Goal: Information Seeking & Learning: Learn about a topic

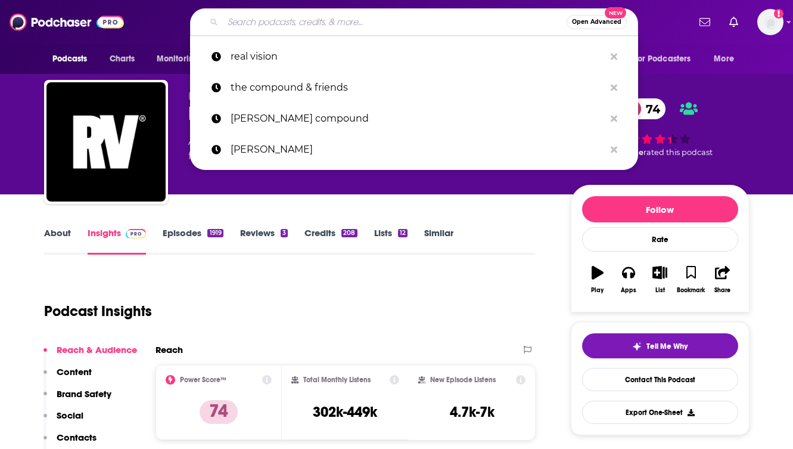
click at [249, 20] on input "Search podcasts, credits, & more..." at bounding box center [395, 22] width 344 height 19
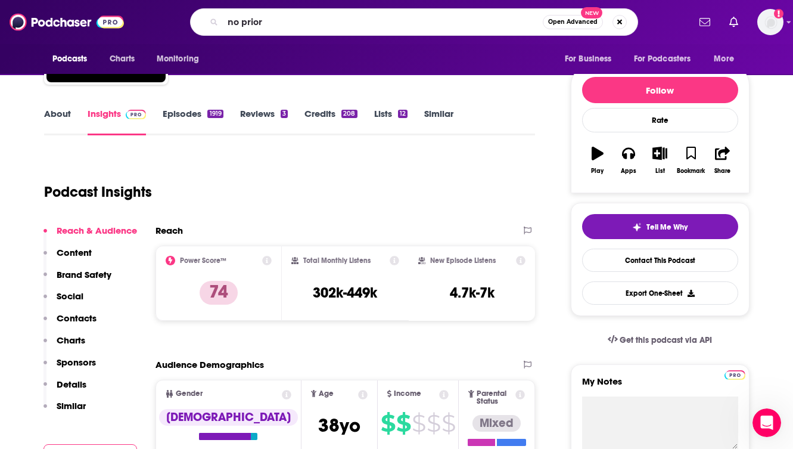
type input "no priors"
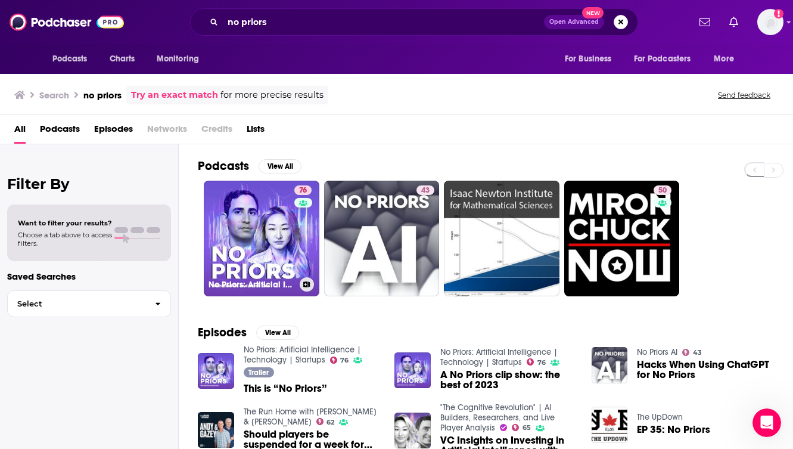
click at [256, 210] on link "76 No Priors: Artificial Intelligence | Technology | Startups" at bounding box center [262, 239] width 116 height 116
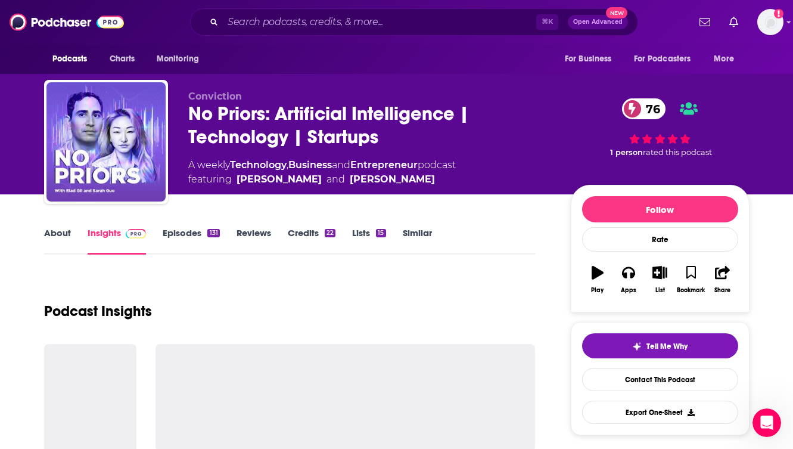
click at [306, 288] on div "Podcast Insights" at bounding box center [290, 304] width 492 height 61
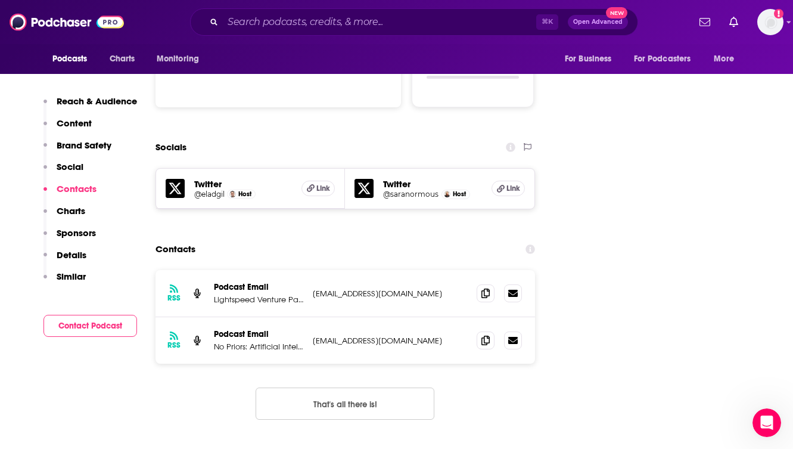
scroll to position [1311, 0]
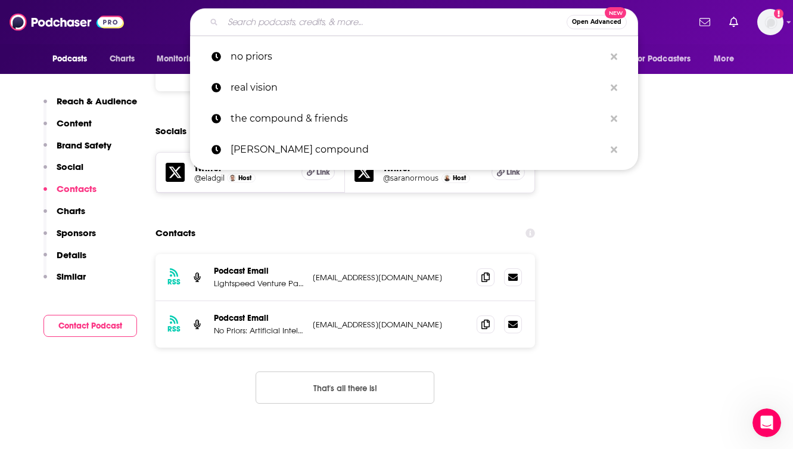
click at [253, 23] on input "Search podcasts, credits, & more..." at bounding box center [395, 22] width 344 height 19
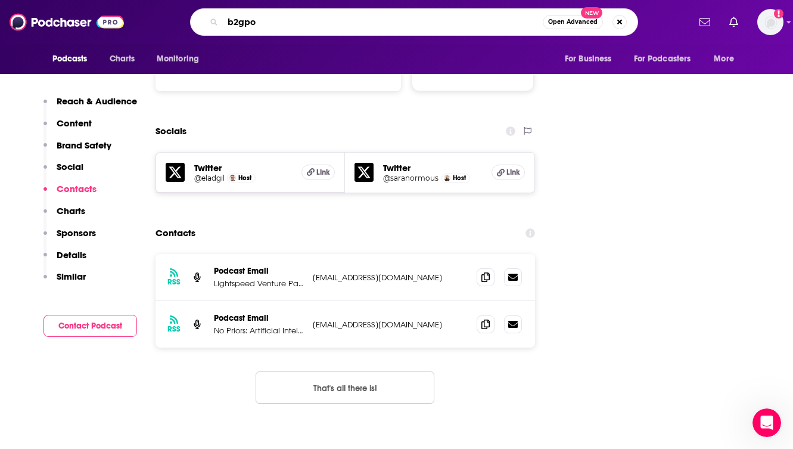
type input "b2gpod"
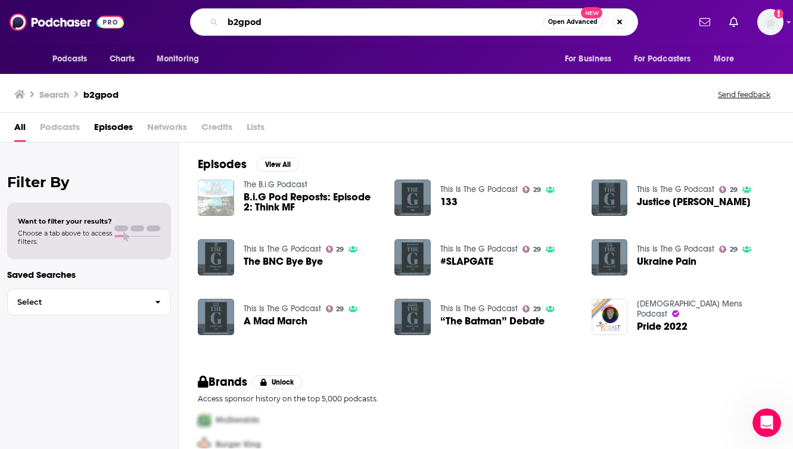
click at [250, 26] on input "b2gpod" at bounding box center [383, 22] width 320 height 19
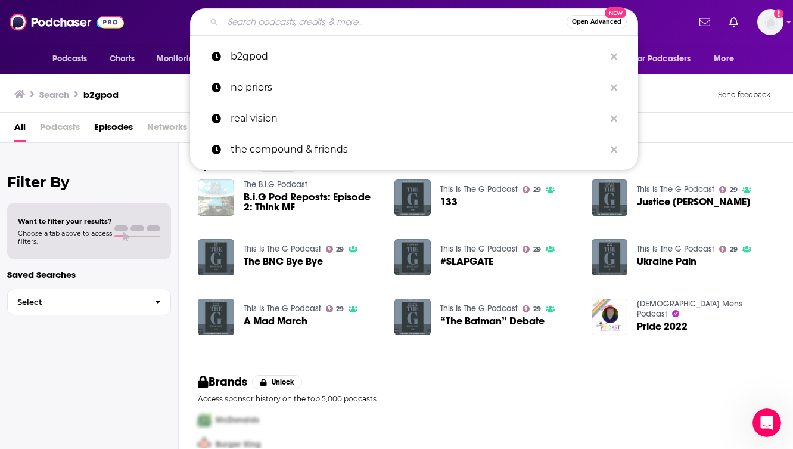
paste input "BG2Pod"
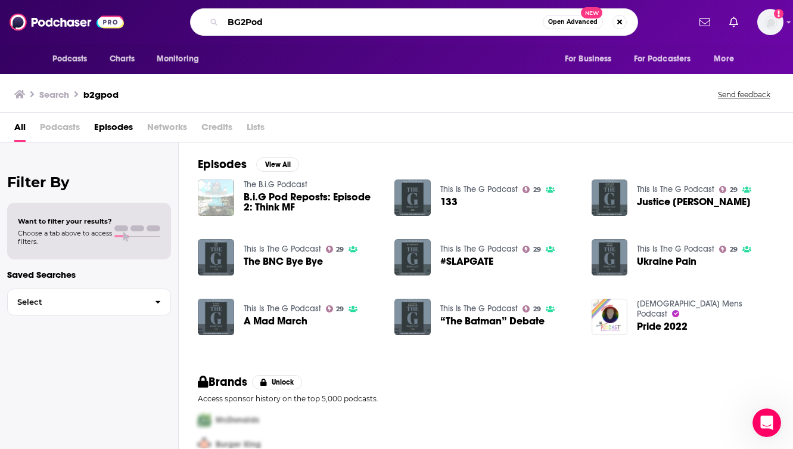
type input "BG2Pod"
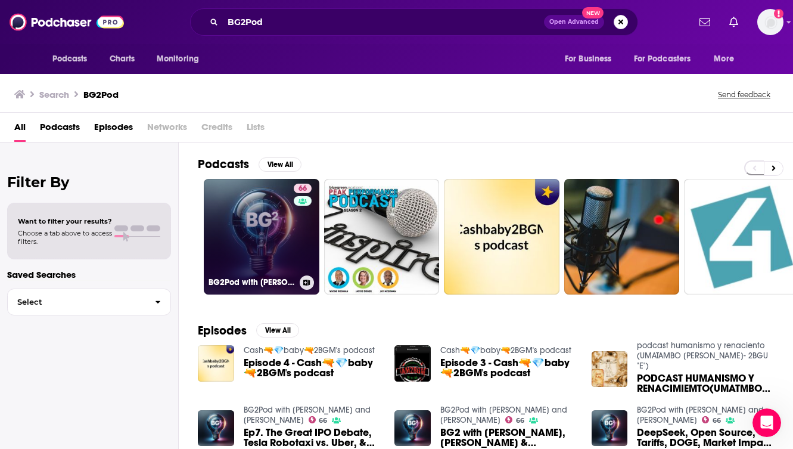
click at [261, 238] on link "66 BG2Pod with [PERSON_NAME] and [PERSON_NAME]" at bounding box center [262, 237] width 116 height 116
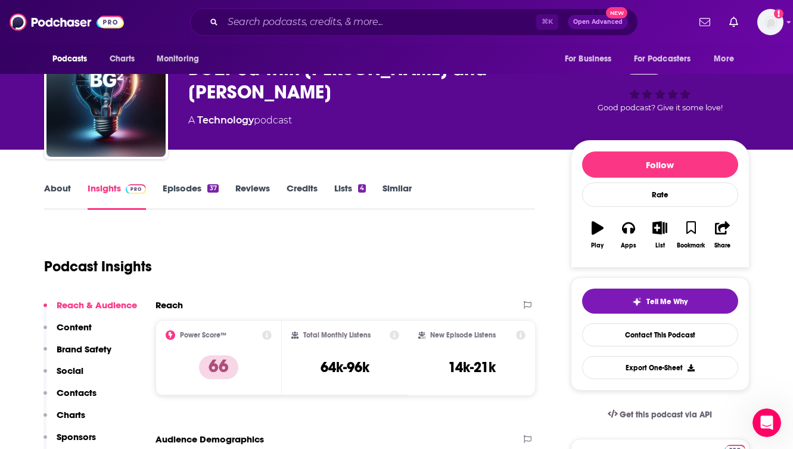
scroll to position [24, 0]
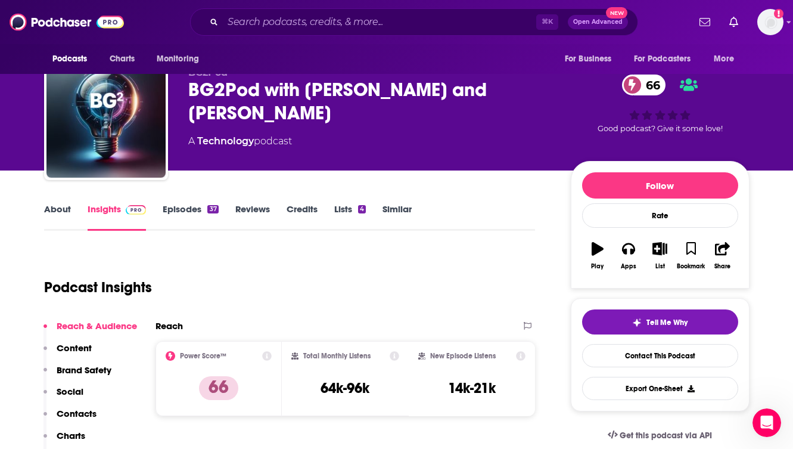
click at [187, 204] on link "Episodes 37" at bounding box center [190, 216] width 55 height 27
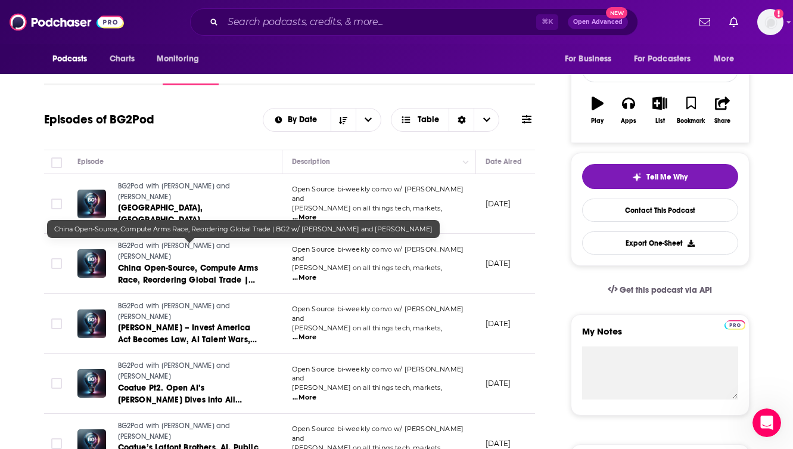
scroll to position [191, 0]
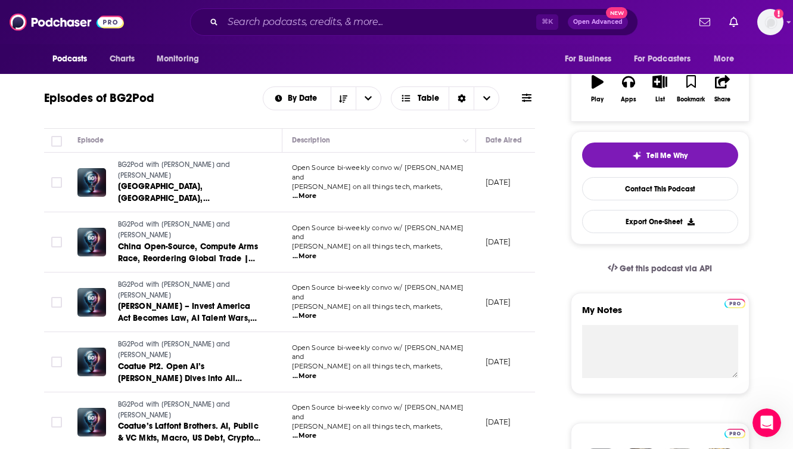
click at [316, 191] on span "...More" at bounding box center [305, 196] width 24 height 10
click at [217, 101] on div "Episodes of BG2Pod By Date Table" at bounding box center [290, 98] width 492 height 31
click at [316, 371] on span "...More" at bounding box center [305, 376] width 24 height 10
click at [225, 102] on div "Episodes of BG2Pod By Date Table" at bounding box center [290, 98] width 492 height 31
